Goal: Check status: Check status

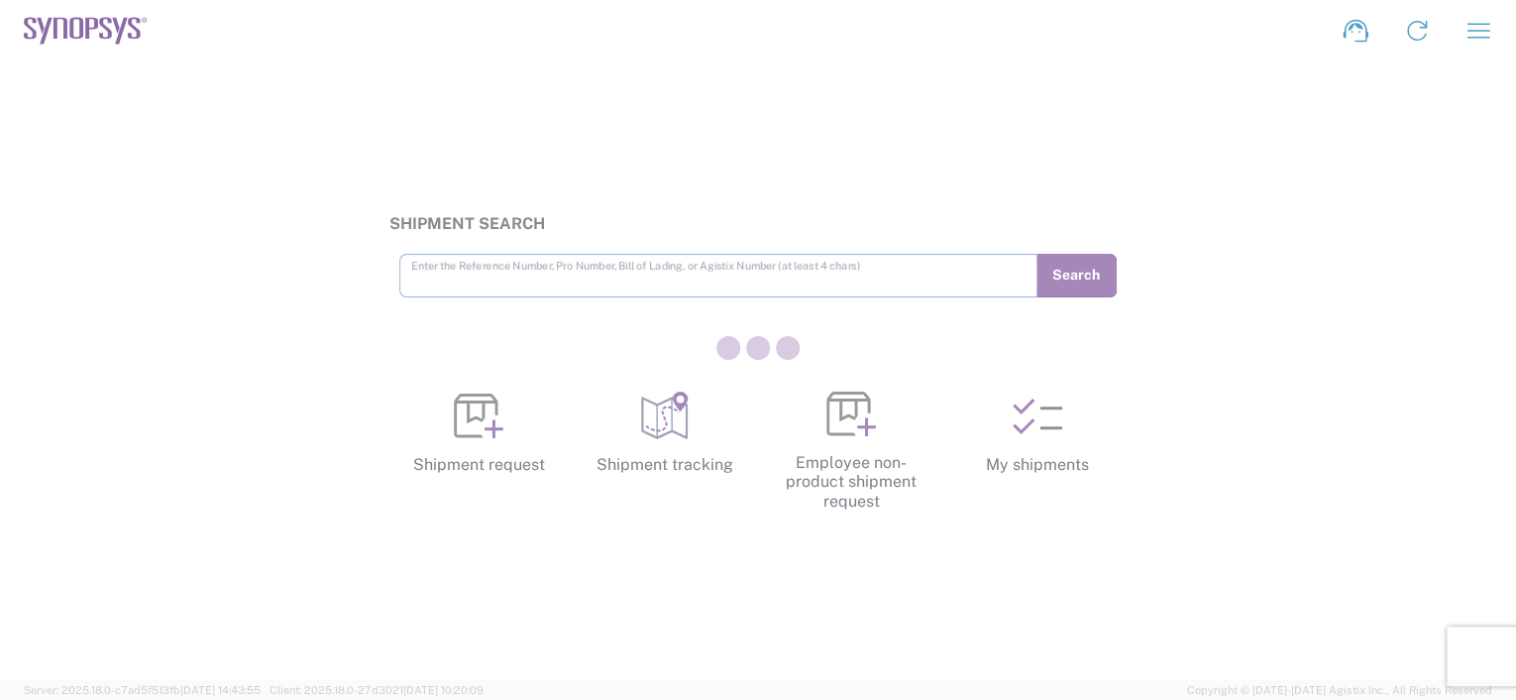
click at [1057, 443] on div at bounding box center [758, 350] width 1516 height 700
click at [1048, 432] on div at bounding box center [758, 350] width 1516 height 700
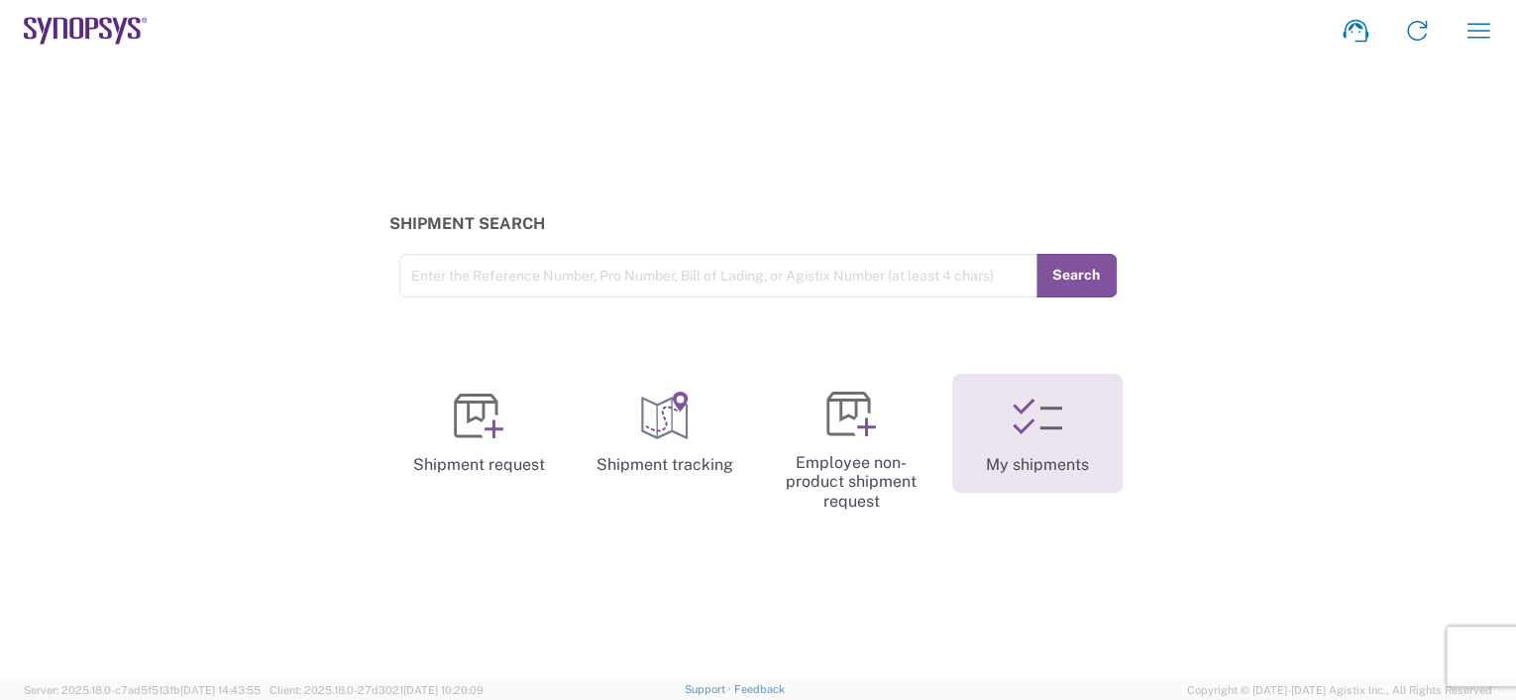
click at [1030, 414] on icon at bounding box center [1038, 416] width 50 height 50
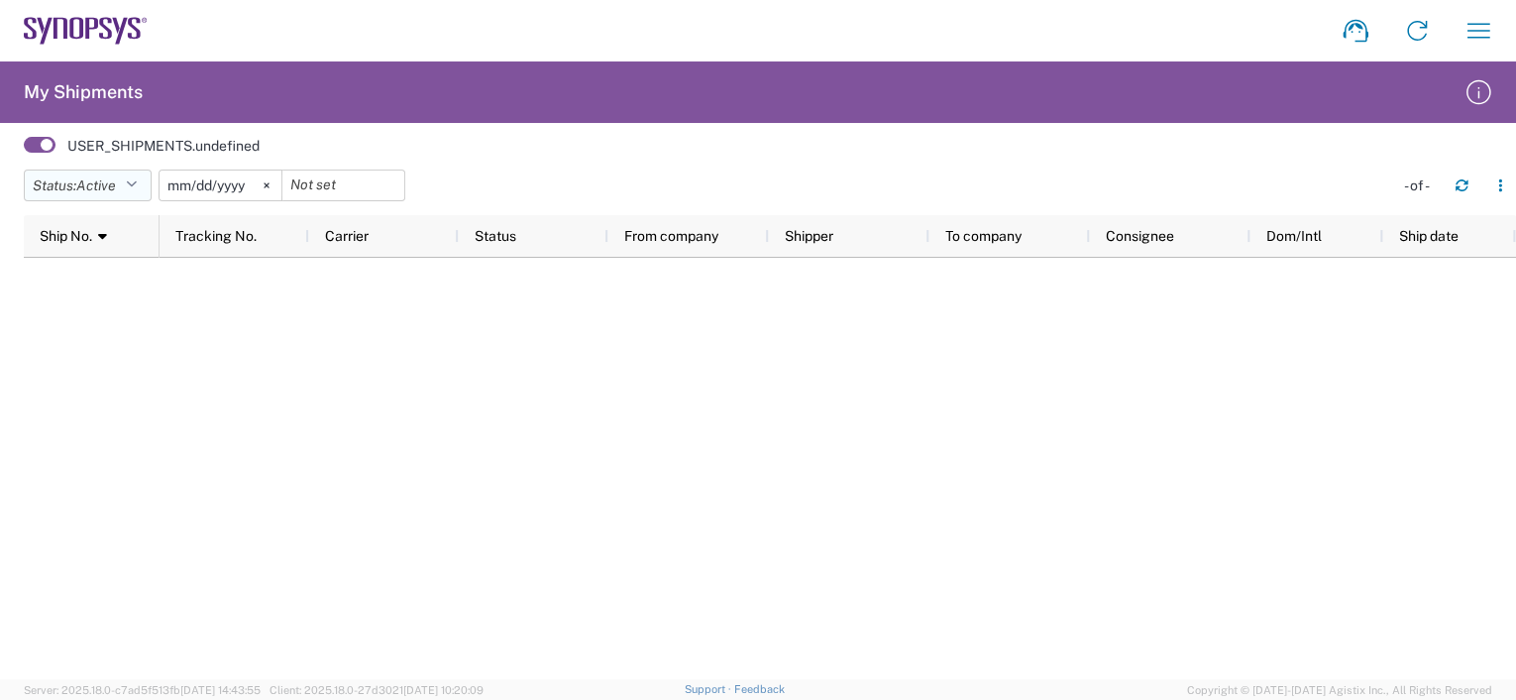
click at [137, 180] on icon "button" at bounding box center [131, 185] width 11 height 14
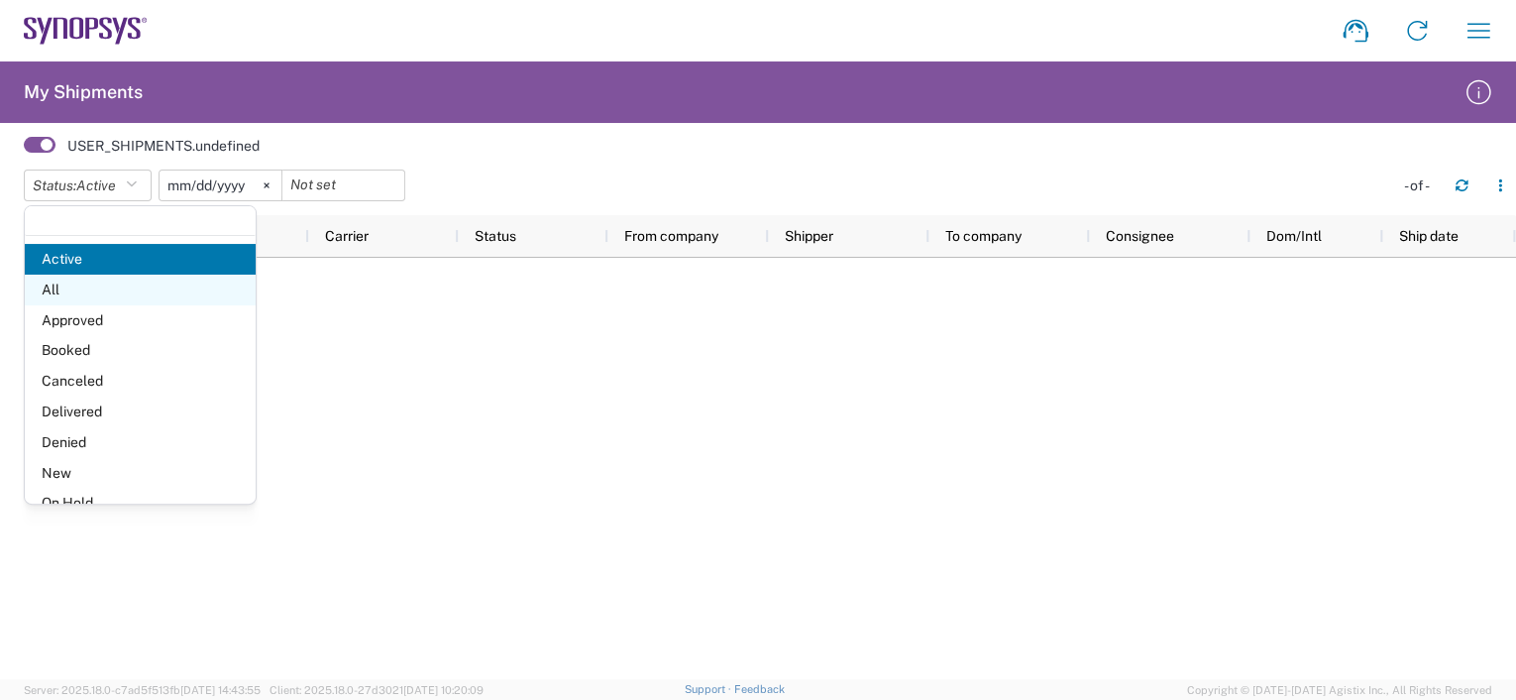
click at [96, 291] on span "All" at bounding box center [140, 290] width 231 height 31
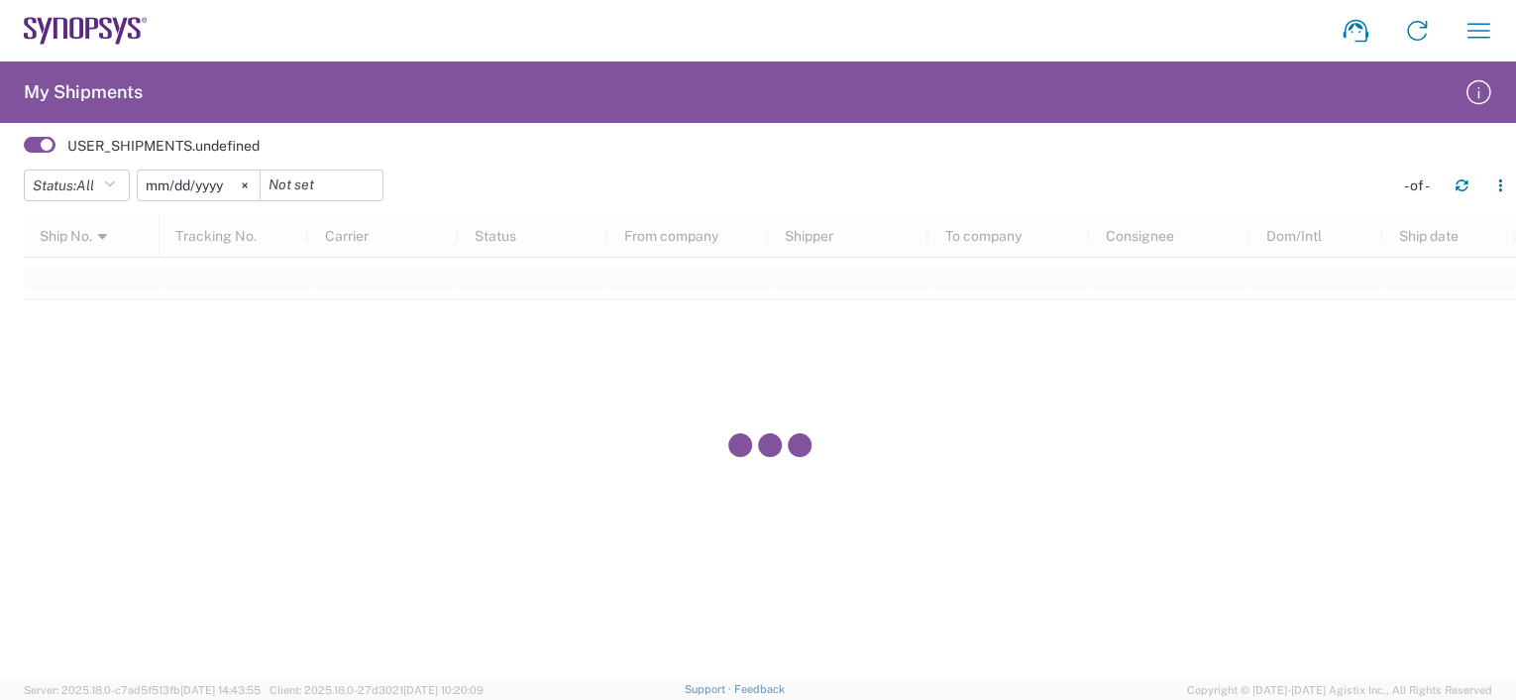
click at [197, 188] on input "[DATE]" at bounding box center [199, 185] width 122 height 30
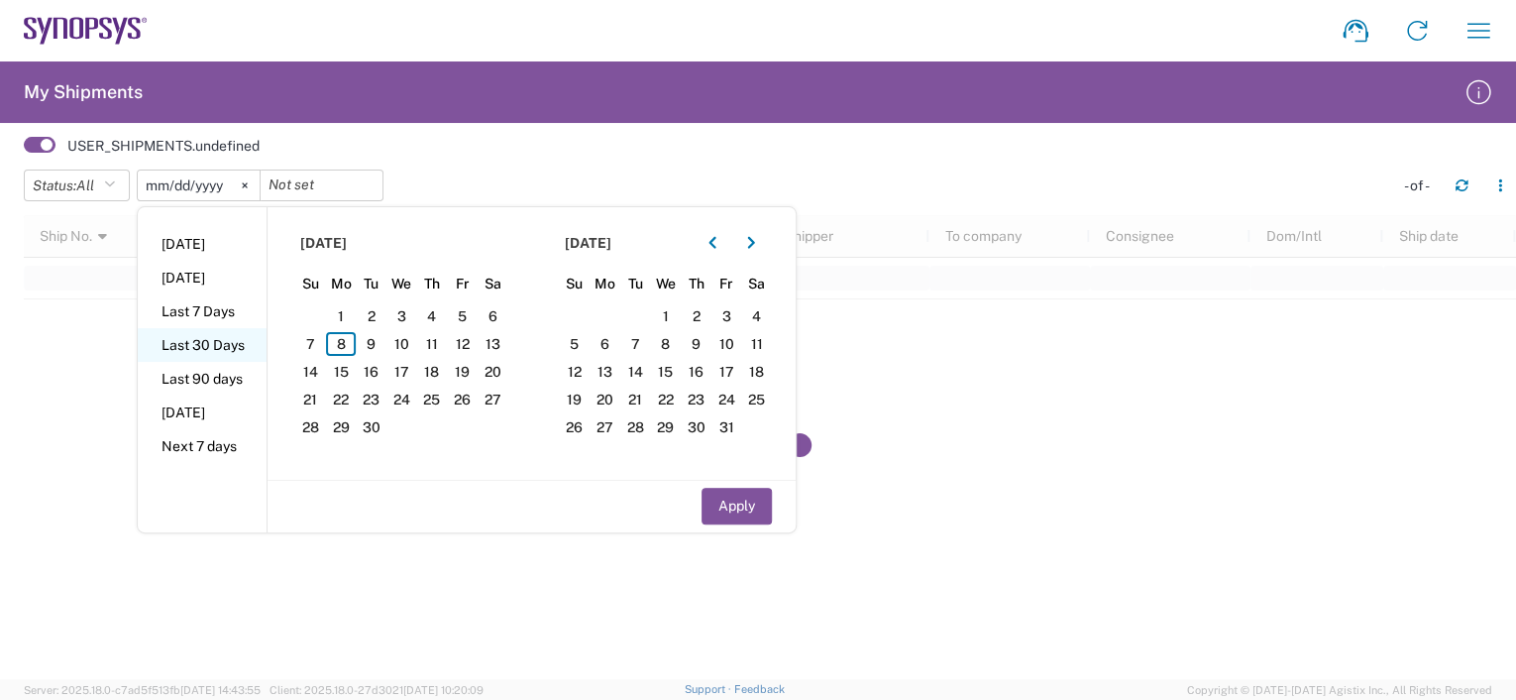
click at [223, 343] on li "Last 30 Days" at bounding box center [202, 345] width 129 height 34
type input "[DATE]"
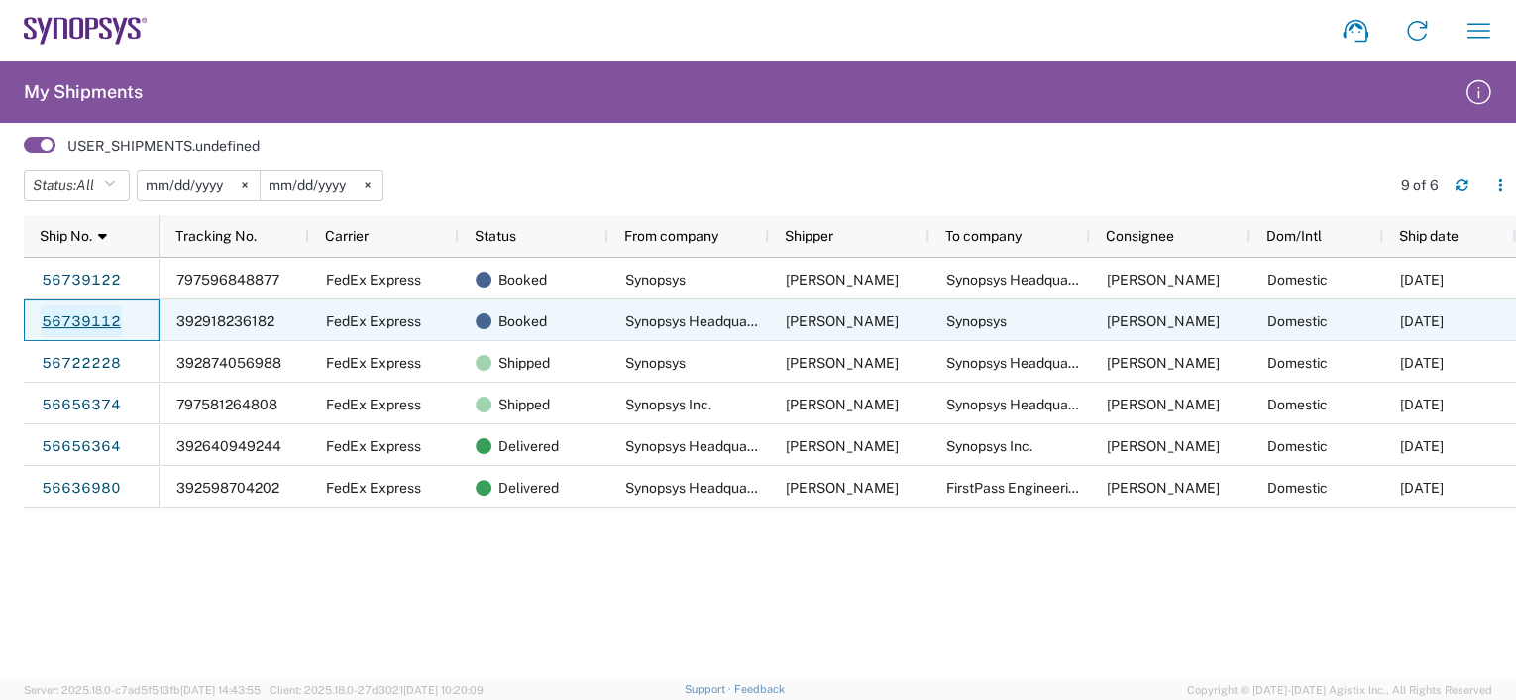
click at [87, 319] on link "56739112" at bounding box center [81, 321] width 81 height 32
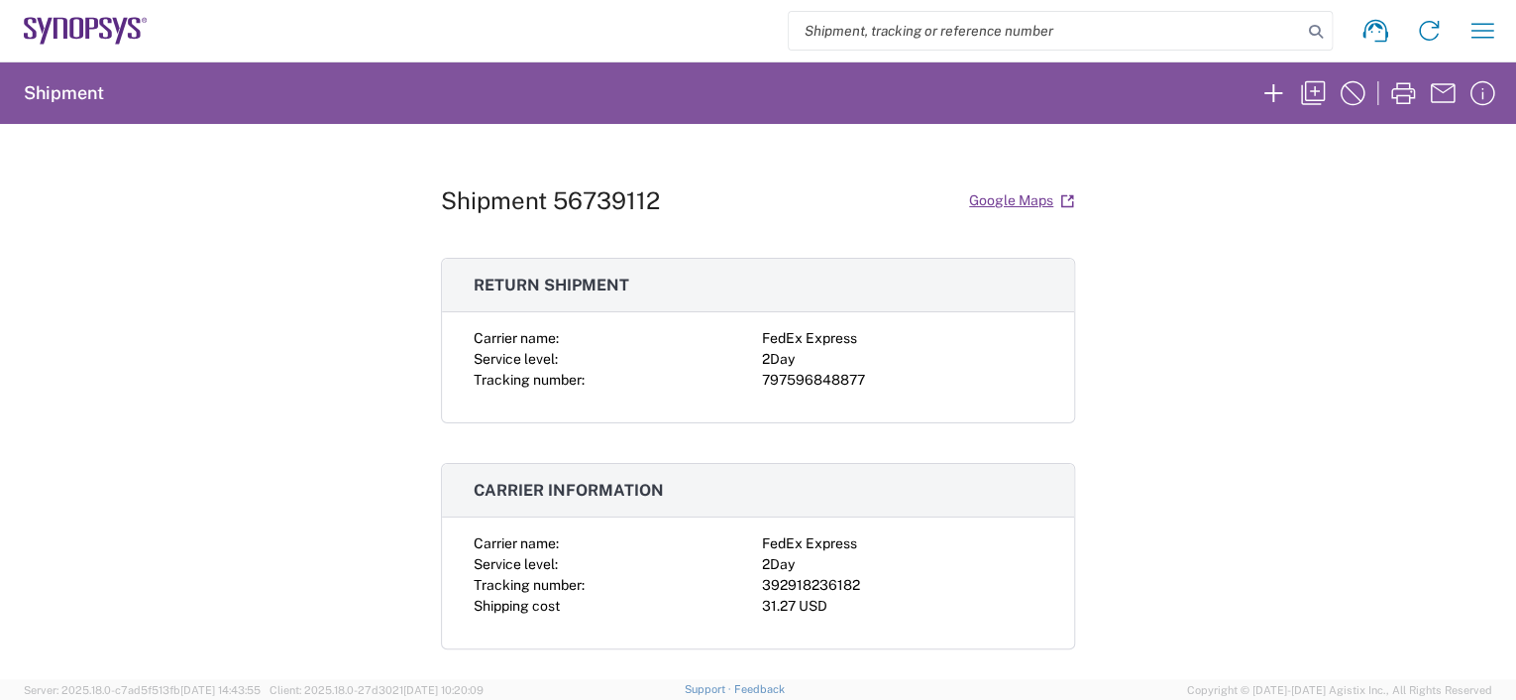
click at [833, 581] on div "392918236182" at bounding box center [902, 585] width 280 height 21
copy div "392918236182"
click at [840, 370] on div "797596848877" at bounding box center [902, 380] width 280 height 21
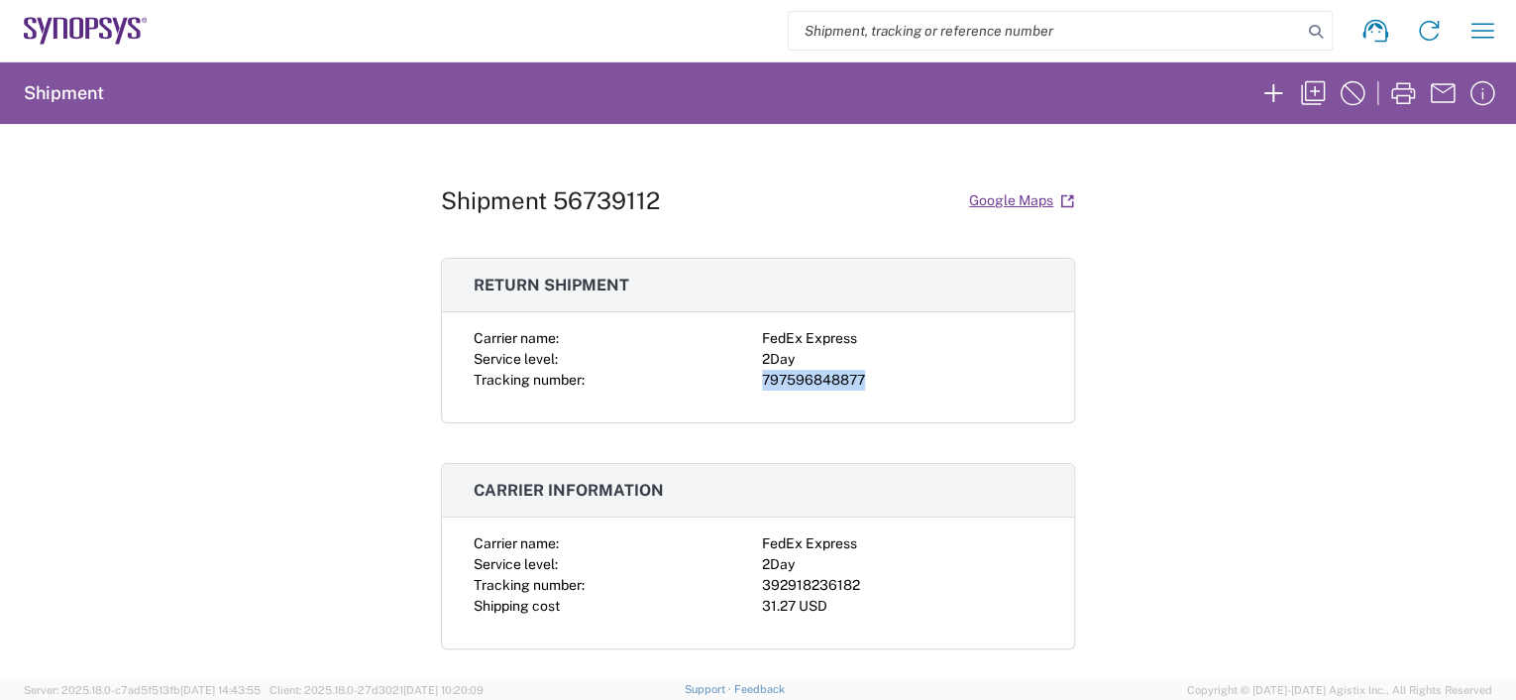
copy div "797596848877"
